Goal: Task Accomplishment & Management: Manage account settings

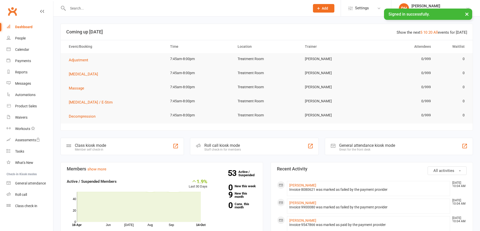
click at [160, 10] on input "text" at bounding box center [186, 8] width 240 height 7
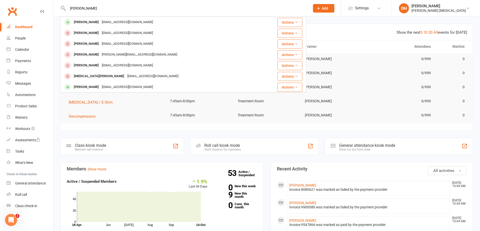
type input "james gree"
click at [109, 21] on div "[EMAIL_ADDRESS][DOMAIN_NAME]" at bounding box center [127, 22] width 54 height 7
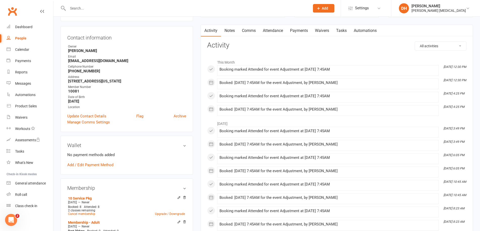
scroll to position [76, 0]
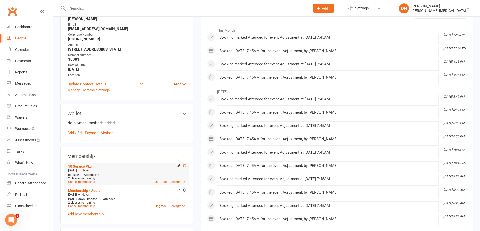
click at [185, 167] on icon at bounding box center [185, 166] width 4 height 4
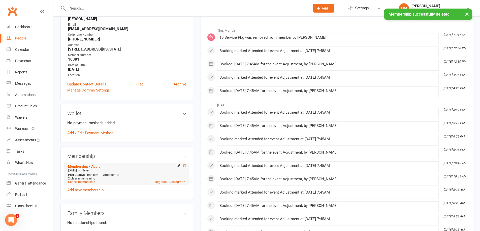
click at [184, 166] on icon at bounding box center [185, 166] width 4 height 4
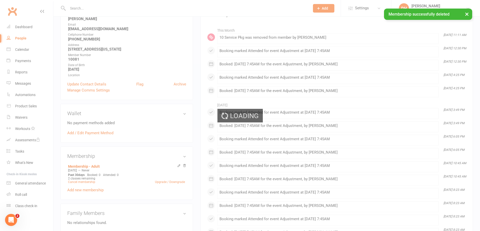
scroll to position [75, 0]
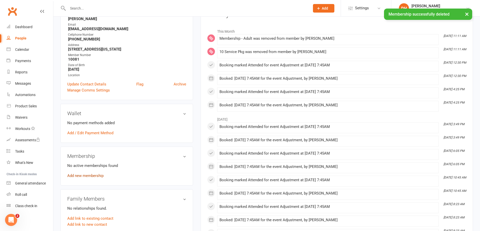
click at [92, 177] on link "Add new membership" at bounding box center [85, 176] width 36 height 5
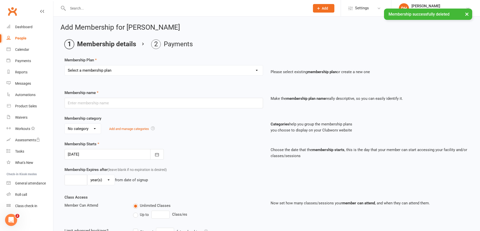
click at [162, 68] on select "Select a membership plan Membership - Insurance Membership - Adult Membership -…" at bounding box center [164, 70] width 198 height 10
select select "6"
click at [65, 65] on select "Select a membership plan Membership - Insurance Membership - Adult Membership -…" at bounding box center [164, 70] width 198 height 10
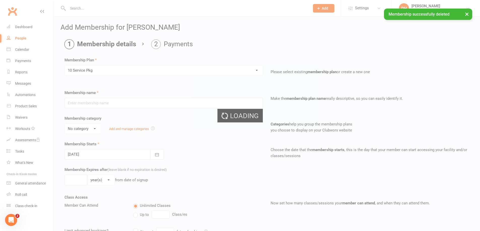
type input "10 Service Pkg"
select select "2"
type input "10"
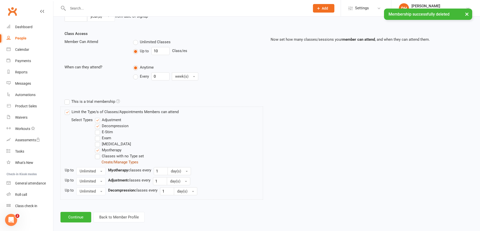
scroll to position [170, 0]
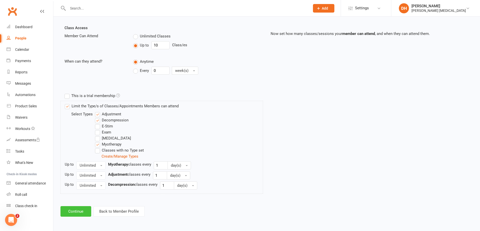
click at [74, 215] on button "Continue" at bounding box center [75, 212] width 31 height 11
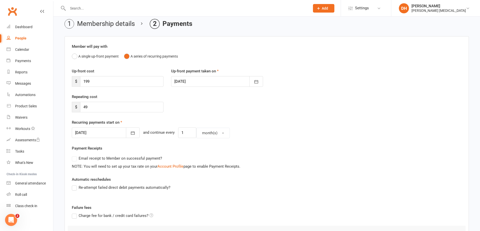
scroll to position [4, 0]
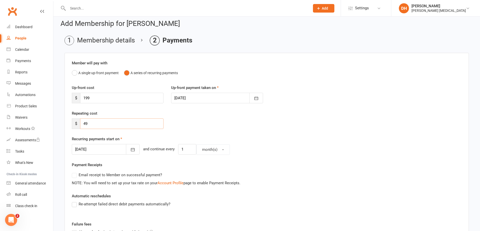
drag, startPoint x: 103, startPoint y: 125, endPoint x: 5, endPoint y: 132, distance: 98.2
click at [0, 132] on ui-view "Prospect Member Non-attending contact Class / event Appointment Task Bulk messa…" at bounding box center [240, 160] width 480 height 327
type input "0"
drag, startPoint x: 90, startPoint y: 97, endPoint x: 0, endPoint y: 86, distance: 91.1
click at [0, 86] on ui-view "Prospect Member Non-attending contact Class / event Appointment Task Bulk messa…" at bounding box center [240, 155] width 480 height 317
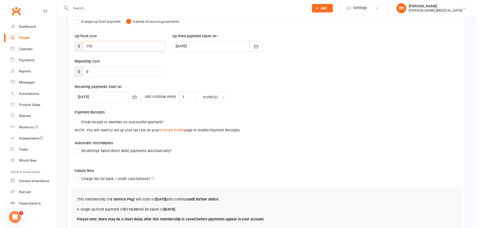
scroll to position [94, 0]
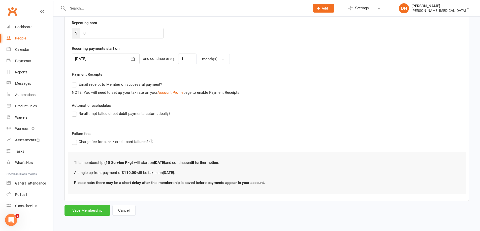
type input "110"
click at [81, 212] on button "Save Membership" at bounding box center [87, 211] width 46 height 11
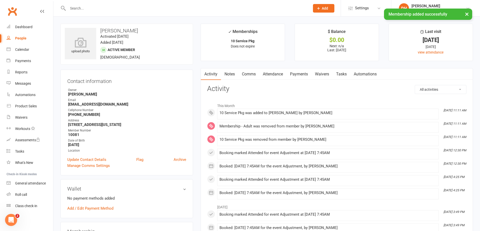
click at [298, 72] on link "Payments" at bounding box center [298, 75] width 25 height 12
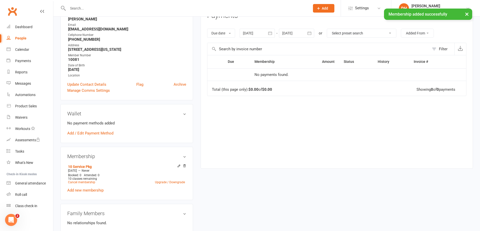
scroll to position [76, 0]
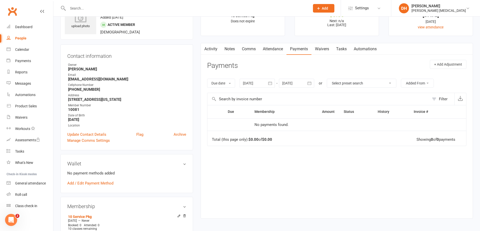
click at [214, 48] on link "Activity" at bounding box center [211, 49] width 20 height 12
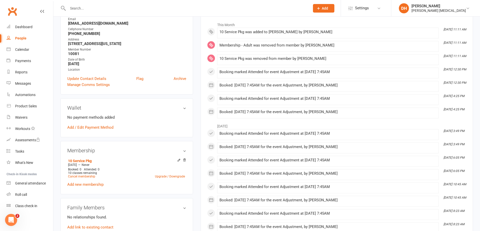
scroll to position [25, 0]
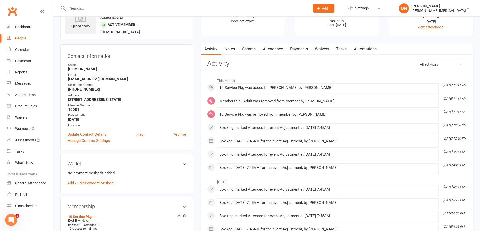
click at [277, 50] on link "Attendance" at bounding box center [272, 49] width 27 height 12
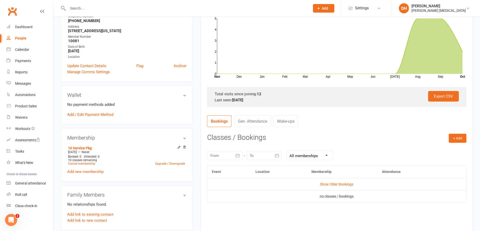
scroll to position [101, 0]
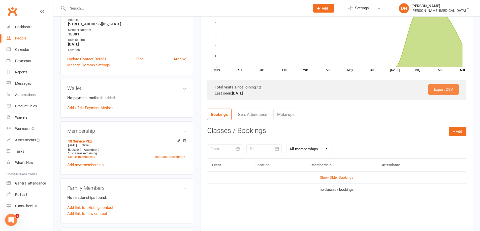
click at [443, 94] on link "Export CSV" at bounding box center [443, 89] width 31 height 11
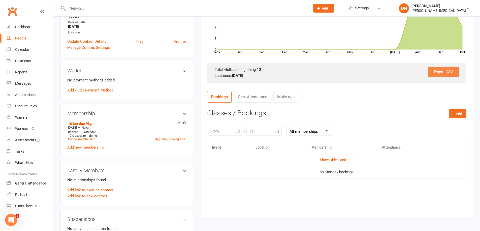
scroll to position [126, 0]
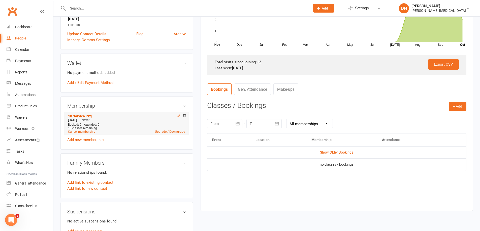
click at [177, 115] on icon at bounding box center [179, 116] width 4 height 4
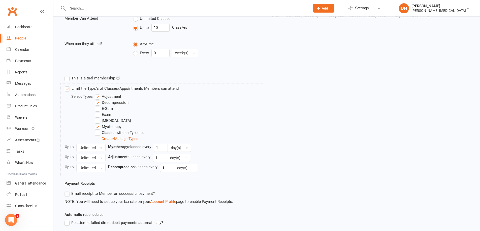
scroll to position [192, 0]
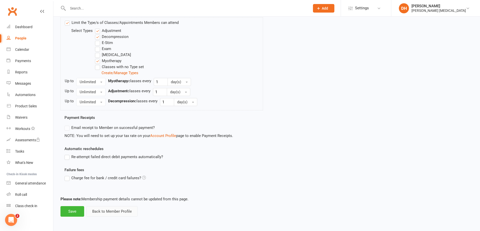
click at [111, 213] on button "Back to Member Profile" at bounding box center [111, 212] width 51 height 11
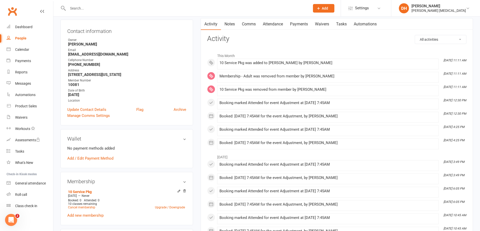
scroll to position [50, 0]
click at [299, 25] on link "Payments" at bounding box center [298, 24] width 25 height 12
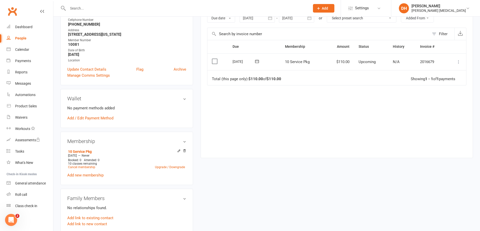
scroll to position [101, 0]
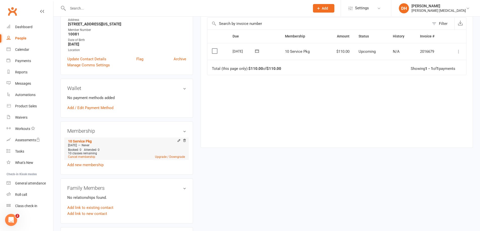
click at [182, 140] on div at bounding box center [181, 141] width 10 height 4
drag, startPoint x: 185, startPoint y: 142, endPoint x: 264, endPoint y: 20, distance: 146.1
click at [185, 142] on icon at bounding box center [185, 141] width 4 height 4
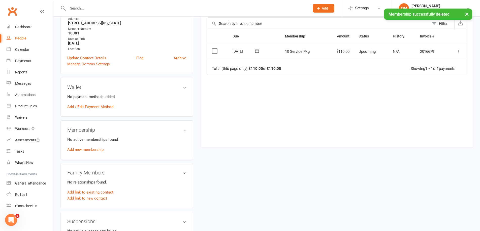
scroll to position [100, 0]
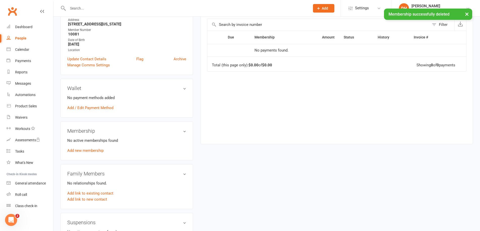
click at [99, 148] on div "No active memberships found Add new membership" at bounding box center [126, 146] width 119 height 16
click at [93, 156] on div "Membership No active memberships found Add new membership" at bounding box center [126, 141] width 132 height 39
click at [94, 152] on link "Add new membership" at bounding box center [85, 151] width 36 height 5
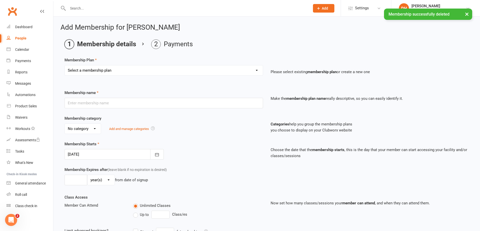
click at [108, 68] on select "Select a membership plan Membership - Insurance Membership - Adult Membership -…" at bounding box center [164, 70] width 198 height 10
select select "6"
click at [65, 65] on select "Select a membership plan Membership - Insurance Membership - Adult Membership -…" at bounding box center [164, 70] width 198 height 10
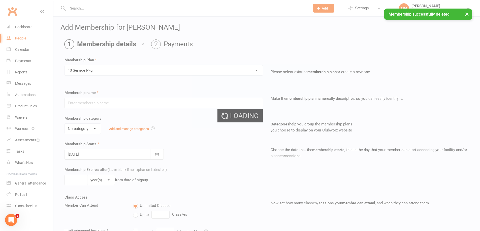
type input "10 Service Pkg"
select select "2"
type input "10"
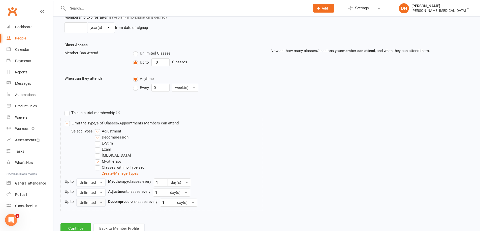
scroll to position [170, 0]
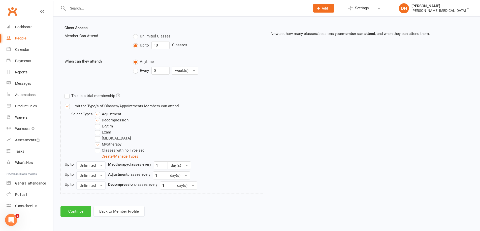
click at [73, 215] on button "Continue" at bounding box center [75, 212] width 31 height 11
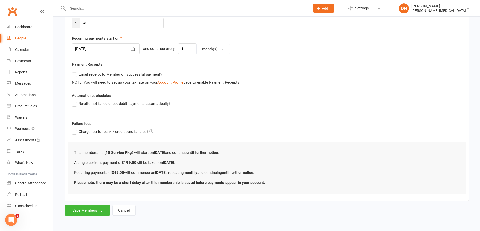
scroll to position [0, 0]
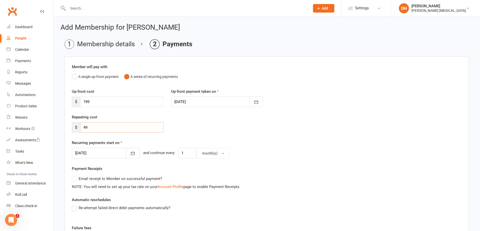
drag, startPoint x: 111, startPoint y: 128, endPoint x: 0, endPoint y: 118, distance: 111.3
click at [0, 118] on ui-view "Prospect Member Non-attending contact Class / event Appointment Task Bulk messa…" at bounding box center [240, 164] width 480 height 327
type input "0"
drag, startPoint x: 144, startPoint y: 104, endPoint x: 0, endPoint y: 88, distance: 145.0
click at [0, 88] on ui-view "Prospect Member Non-attending contact Class / event Appointment Task Bulk messa…" at bounding box center [240, 159] width 480 height 317
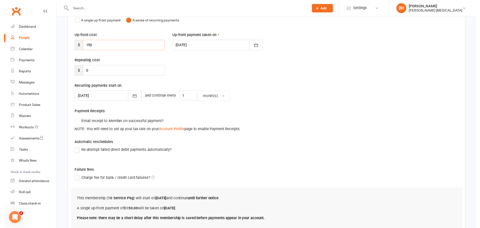
scroll to position [94, 0]
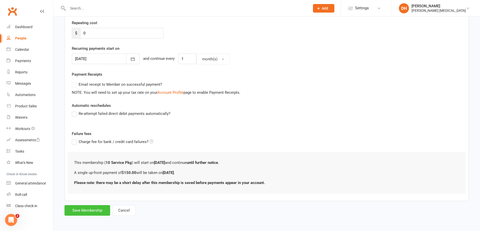
type input "150"
click at [79, 210] on button "Save Membership" at bounding box center [87, 211] width 46 height 11
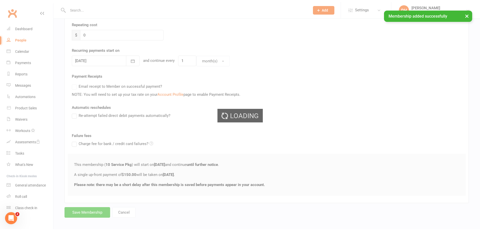
scroll to position [70, 0]
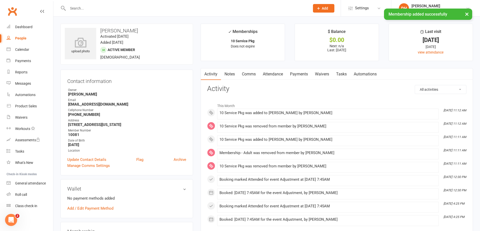
click at [295, 75] on link "Payments" at bounding box center [298, 75] width 25 height 12
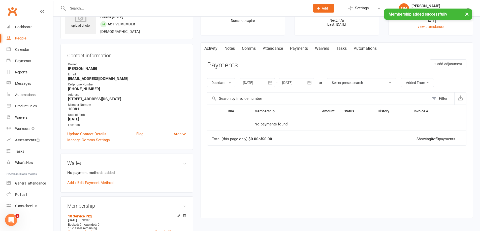
scroll to position [25, 0]
click at [277, 50] on link "Attendance" at bounding box center [272, 49] width 27 height 12
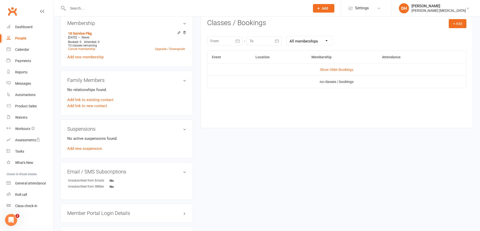
scroll to position [209, 0]
click at [461, 26] on button "+ Add" at bounding box center [458, 23] width 18 height 9
click at [454, 36] on link "Book Event" at bounding box center [441, 35] width 50 height 10
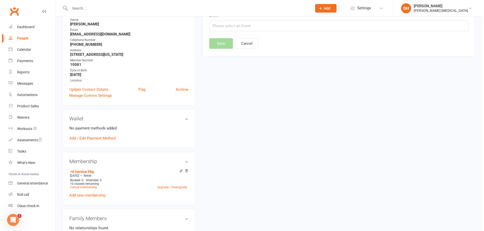
scroll to position [43, 0]
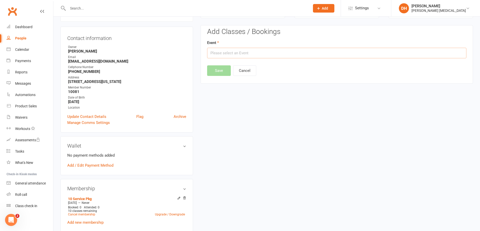
click at [288, 50] on input "text" at bounding box center [336, 53] width 259 height 11
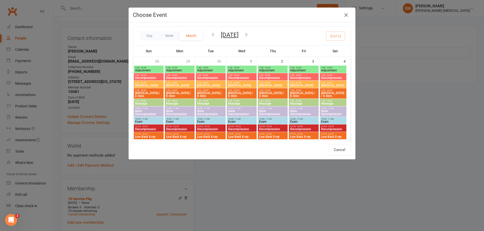
type input "Adjustment - Oct 14, 2025 7:45:00 AM"
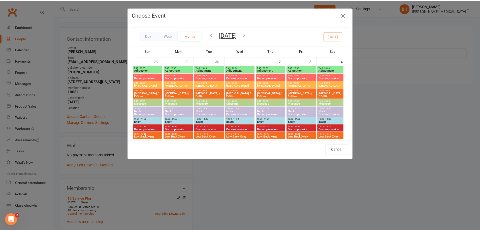
scroll to position [126, 0]
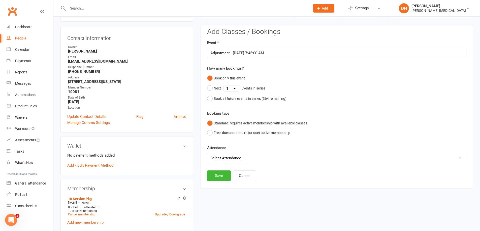
click at [225, 162] on select "Select Attendance Attended Absent" at bounding box center [336, 158] width 259 height 10
select select "0"
click at [207, 153] on select "Select Attendance Attended Absent" at bounding box center [336, 158] width 259 height 10
click at [219, 178] on button "Save" at bounding box center [219, 176] width 24 height 11
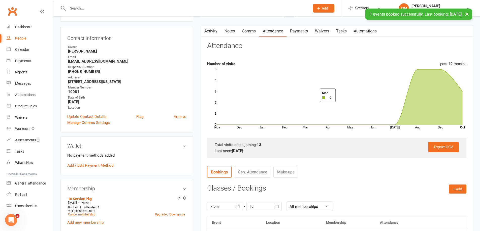
click at [305, 32] on link "Payments" at bounding box center [298, 31] width 25 height 12
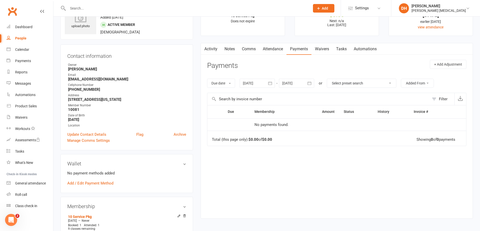
scroll to position [50, 0]
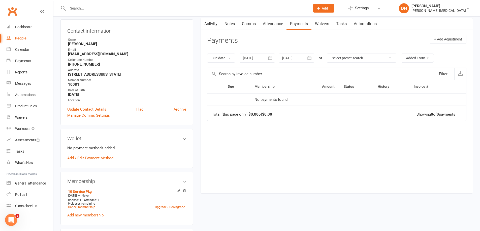
click at [281, 19] on link "Attendance" at bounding box center [272, 24] width 27 height 12
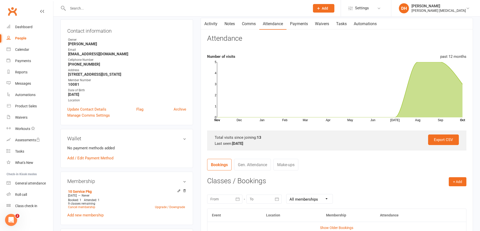
click at [304, 21] on link "Payments" at bounding box center [298, 24] width 25 height 12
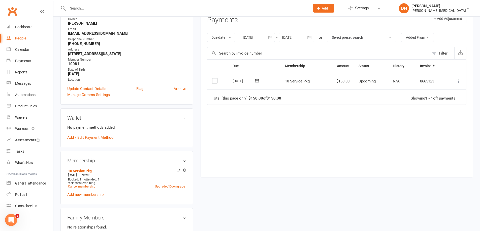
scroll to position [101, 0]
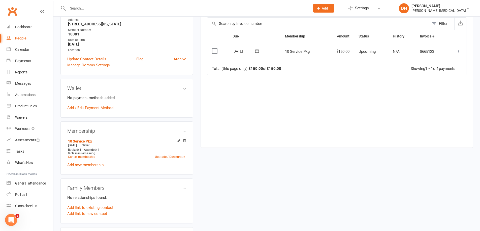
click at [456, 52] on icon at bounding box center [458, 51] width 5 height 5
click at [430, 70] on link "Mark as Paid (POS)" at bounding box center [436, 71] width 50 height 10
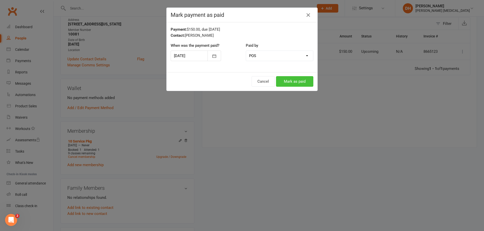
click at [288, 80] on button "Mark as paid" at bounding box center [294, 81] width 37 height 11
